Goal: Find specific page/section: Find specific page/section

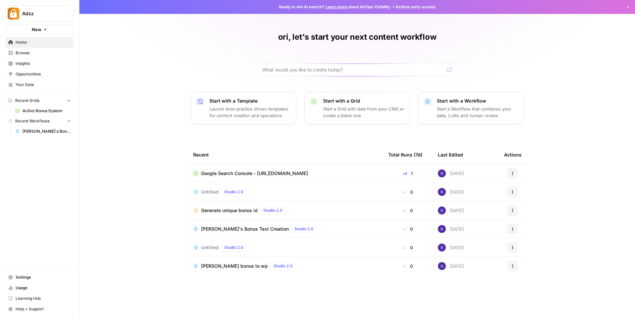
click at [33, 51] on span "Browse" at bounding box center [43, 53] width 55 height 6
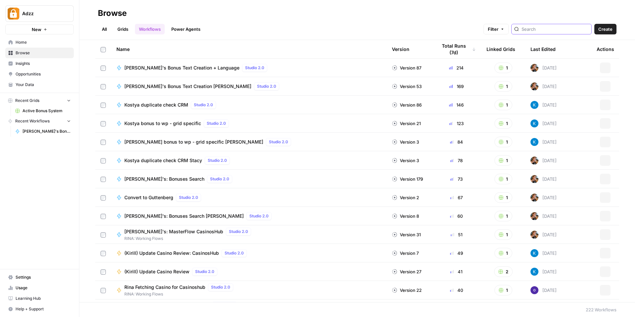
click at [555, 27] on input "search" at bounding box center [554, 29] width 67 height 7
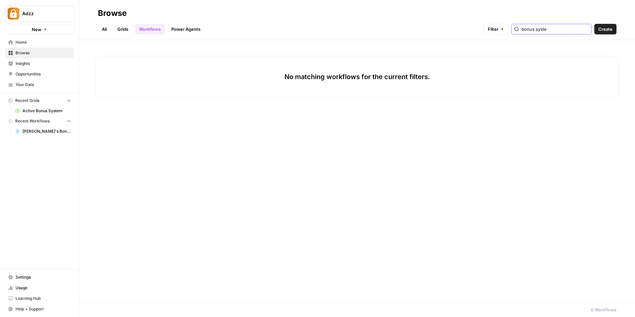
type input "bonus syste"
click at [47, 111] on span "Active Bonus System" at bounding box center [46, 111] width 48 height 6
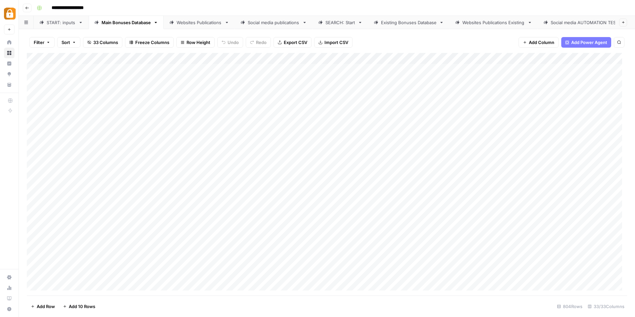
click at [131, 21] on div "Main Bonuses Database" at bounding box center [126, 22] width 49 height 7
click at [46, 41] on button "Filter" at bounding box center [41, 42] width 25 height 11
click at [142, 73] on button "Add Filter" at bounding box center [161, 75] width 246 height 9
click at [91, 79] on input "text" at bounding box center [78, 77] width 72 height 7
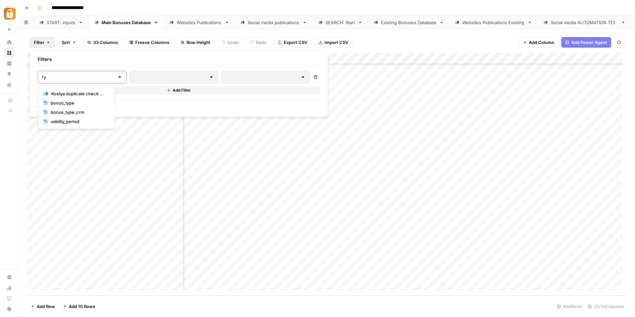
type input "ty"
click at [76, 104] on span "bonus_type" at bounding box center [79, 103] width 56 height 7
click at [181, 75] on input "text" at bounding box center [181, 77] width 80 height 7
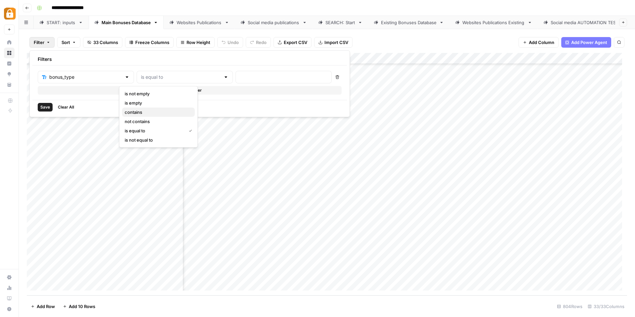
click at [155, 110] on span "contains" at bounding box center [157, 112] width 65 height 7
type input "contains"
click at [235, 81] on div at bounding box center [283, 77] width 96 height 13
type input "no deposit"
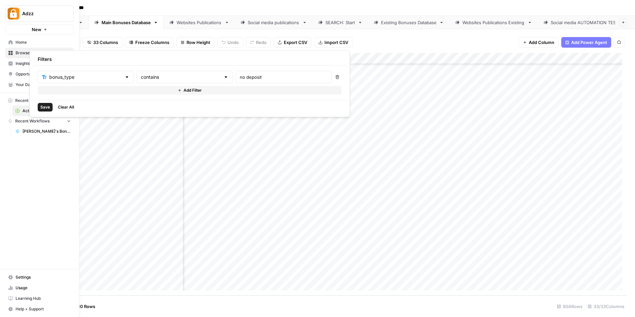
click at [47, 107] on span "Save" at bounding box center [45, 107] width 10 height 6
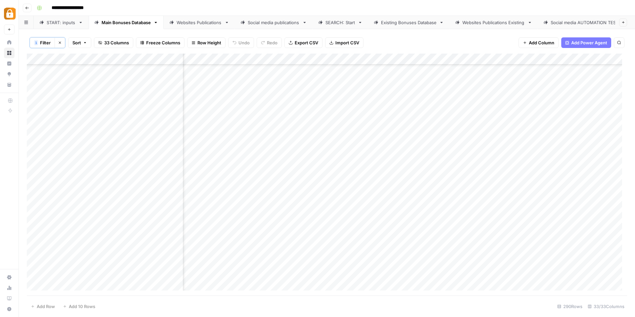
scroll to position [3023, 214]
drag, startPoint x: 113, startPoint y: 205, endPoint x: 113, endPoint y: 215, distance: 9.6
click at [113, 215] on div "Add Column" at bounding box center [327, 175] width 600 height 242
drag, startPoint x: 111, startPoint y: 249, endPoint x: 111, endPoint y: 261, distance: 11.9
click at [111, 261] on div "Add Column" at bounding box center [327, 175] width 600 height 242
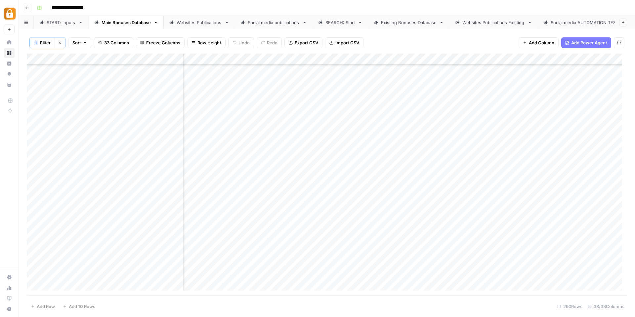
click at [111, 274] on div "Add Column" at bounding box center [327, 175] width 600 height 242
click at [112, 286] on div "Add Column" at bounding box center [327, 175] width 600 height 242
drag, startPoint x: 113, startPoint y: 229, endPoint x: 113, endPoint y: 240, distance: 10.6
click at [113, 240] on div "Add Column" at bounding box center [327, 175] width 600 height 242
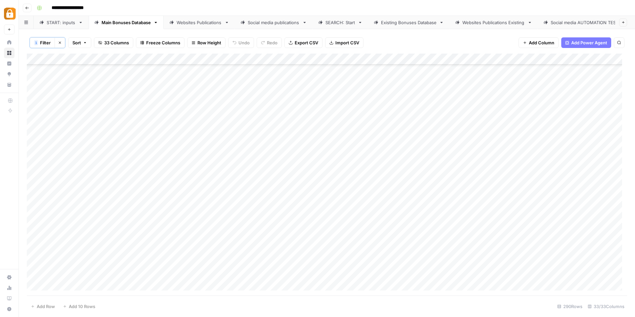
drag, startPoint x: 118, startPoint y: 94, endPoint x: 115, endPoint y: 138, distance: 44.4
click at [115, 138] on div "Add Column" at bounding box center [327, 175] width 600 height 242
click at [123, 138] on div "Add Column" at bounding box center [327, 175] width 600 height 242
click at [160, 141] on div "Add Column" at bounding box center [327, 175] width 600 height 242
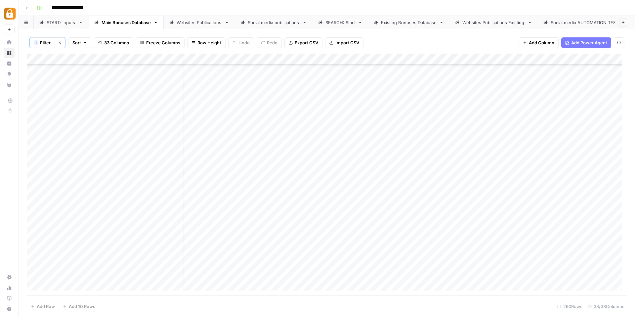
scroll to position [2898, 10]
click at [160, 183] on div "Add Column" at bounding box center [327, 175] width 600 height 242
click at [159, 197] on div "Add Column" at bounding box center [327, 175] width 600 height 242
click at [159, 206] on div "Add Column" at bounding box center [327, 175] width 600 height 242
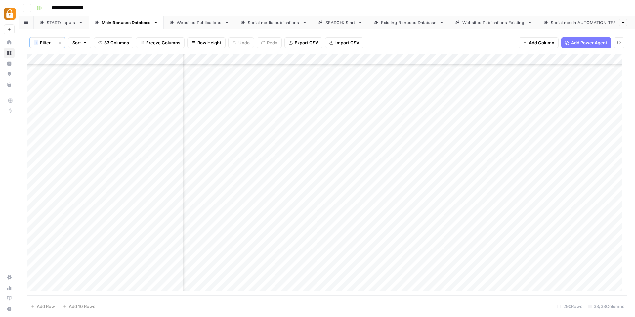
scroll to position [2907, 761]
drag, startPoint x: 355, startPoint y: 58, endPoint x: 295, endPoint y: 63, distance: 60.0
click at [295, 63] on div "Add Column" at bounding box center [327, 175] width 600 height 242
drag, startPoint x: 277, startPoint y: 56, endPoint x: 251, endPoint y: 58, distance: 26.9
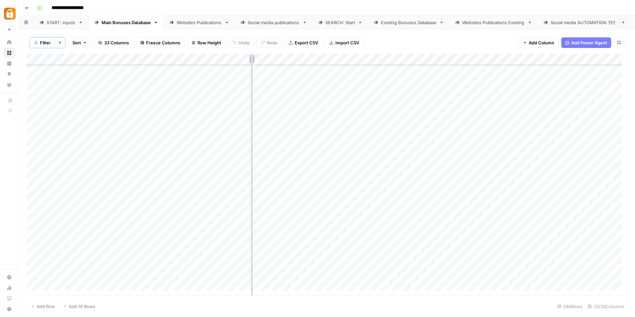
click at [251, 58] on div "Add Column" at bounding box center [327, 175] width 600 height 242
drag, startPoint x: 484, startPoint y: 279, endPoint x: 485, endPoint y: 154, distance: 125.0
click at [485, 154] on div "Add Column" at bounding box center [327, 175] width 600 height 242
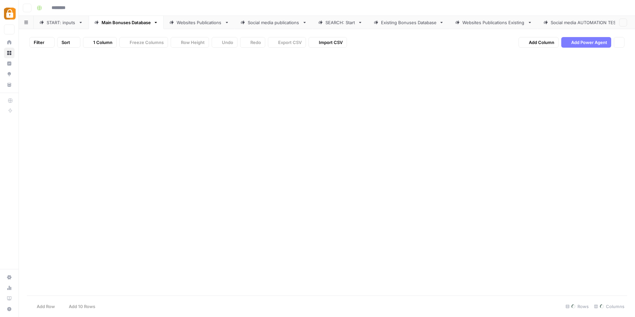
type input "**********"
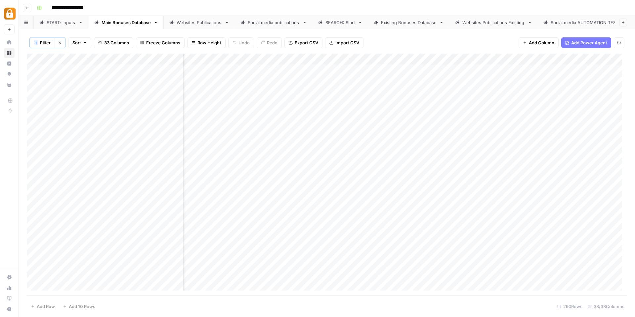
scroll to position [0, 1549]
click at [147, 44] on span "Freeze Columns" at bounding box center [163, 42] width 34 height 7
click at [113, 45] on span "33 Columns" at bounding box center [116, 42] width 25 height 7
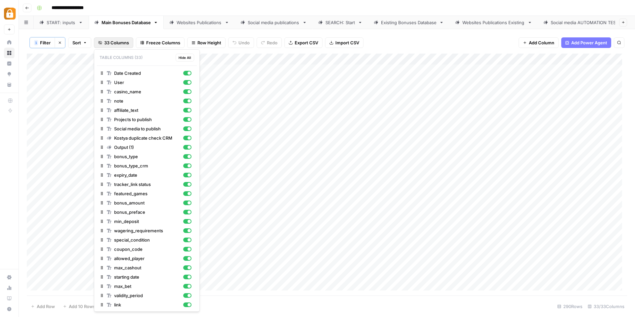
click at [393, 46] on div "1 Filter Clear filters Sort 33 Columns Freeze Columns Row Height Undo Redo Expo…" at bounding box center [327, 43] width 600 height 22
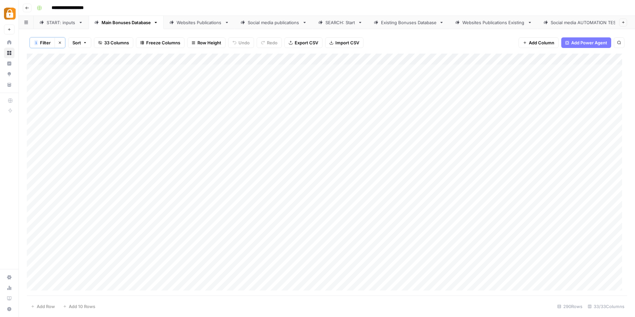
scroll to position [0, 0]
click at [237, 196] on div "Add Column" at bounding box center [327, 175] width 600 height 242
click at [227, 195] on div "Add Column" at bounding box center [327, 175] width 600 height 242
click at [210, 172] on div "Add Column" at bounding box center [327, 175] width 600 height 242
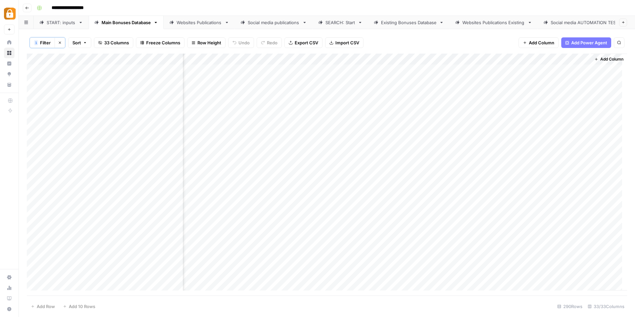
click at [477, 115] on div "Add Column" at bounding box center [327, 175] width 600 height 242
click at [601, 58] on span "Add Column" at bounding box center [611, 59] width 23 height 6
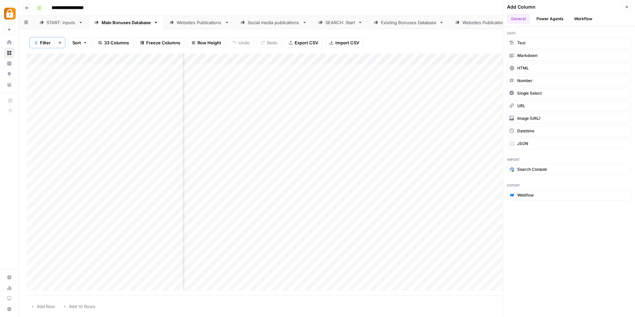
click at [476, 43] on div "1 Filter Clear filters Sort 33 Columns Freeze Columns Row Height Undo Redo Expo…" at bounding box center [327, 43] width 600 height 22
click at [490, 162] on div "Add Column" at bounding box center [327, 175] width 600 height 242
click at [476, 164] on div "Add Column" at bounding box center [327, 175] width 600 height 242
click at [452, 40] on div "1 Filter Clear filters Sort 33 Columns Freeze Columns Row Height Undo Redo Expo…" at bounding box center [327, 43] width 600 height 22
